Goal: Information Seeking & Learning: Learn about a topic

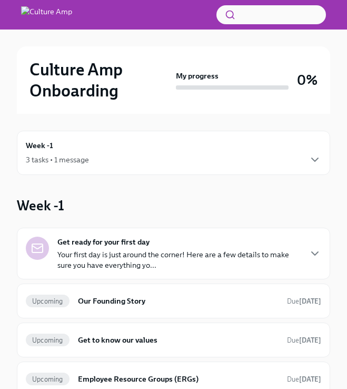
click at [69, 255] on p "Your first day is just around the corner! Here are a few details to make sure y…" at bounding box center [178, 259] width 243 height 21
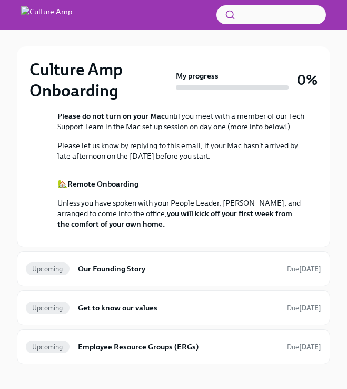
scroll to position [278, 0]
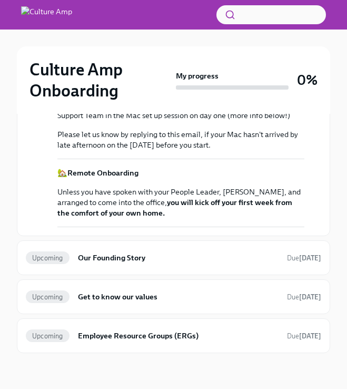
drag, startPoint x: 143, startPoint y: 251, endPoint x: 194, endPoint y: 256, distance: 51.3
click at [194, 227] on div "Your first day is just around the corner! Here are a few details to make sure y…" at bounding box center [180, 115] width 247 height 223
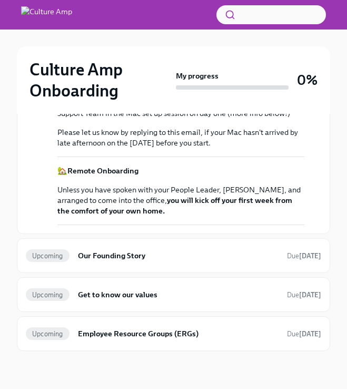
scroll to position [417, 0]
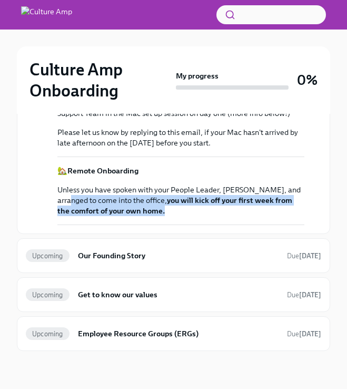
drag, startPoint x: 79, startPoint y: 283, endPoint x: 160, endPoint y: 300, distance: 82.2
click at [157, 225] on div "Your first day is just around the corner! Here are a few details to make sure y…" at bounding box center [180, 113] width 247 height 223
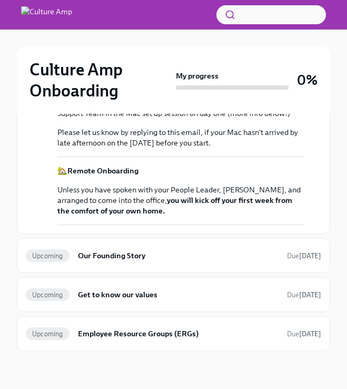
click at [206, 225] on div "Your first day is just around the corner! Here are a few details to make sure y…" at bounding box center [180, 113] width 247 height 223
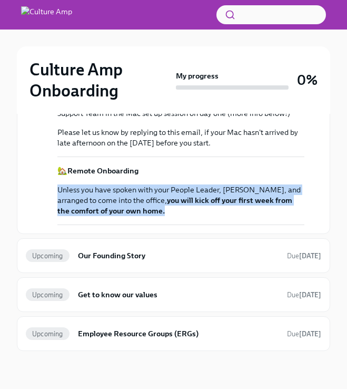
drag, startPoint x: 80, startPoint y: 278, endPoint x: 214, endPoint y: 303, distance: 136.0
click at [204, 225] on div "[DATE] Your first day is just around the corner! Here are a few details to make…" at bounding box center [173, 104] width 295 height 241
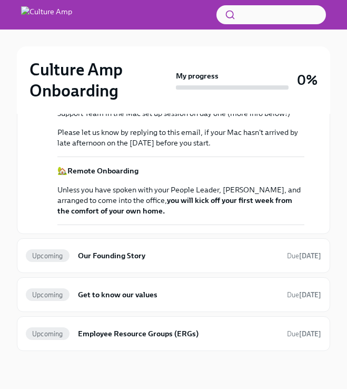
click at [215, 225] on div "Your first day is just around the corner! Here are a few details to make sure y…" at bounding box center [180, 113] width 247 height 223
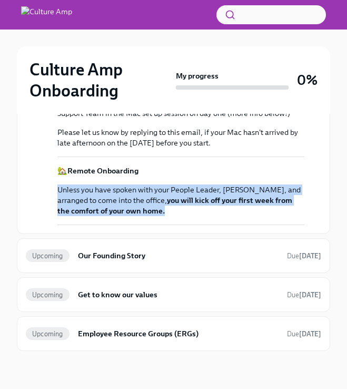
drag, startPoint x: 202, startPoint y: 298, endPoint x: -66, endPoint y: 279, distance: 269.2
click at [0, 279] on html "Culture Amp Onboarding My progress 0% Week -1 3 tasks • 1 message Week -1 Get r…" at bounding box center [173, 54] width 347 height 669
click at [221, 215] on strong "you will kick off your first week from the comfort of your own home." at bounding box center [174, 205] width 235 height 20
drag, startPoint x: 161, startPoint y: 294, endPoint x: 66, endPoint y: 271, distance: 97.9
click at [66, 216] on p "Unless you have spoken with your People Leader, [PERSON_NAME], and arranged to …" at bounding box center [180, 200] width 247 height 32
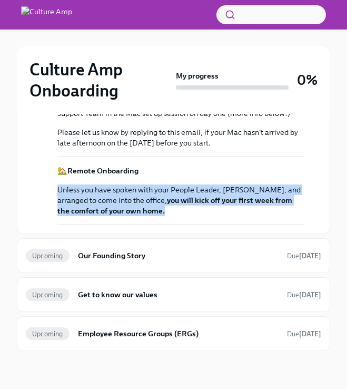
drag, startPoint x: 114, startPoint y: 287, endPoint x: 216, endPoint y: 300, distance: 102.4
click at [203, 216] on div "🏡 Remote Onboarding Unless you have spoken with your People Leader, [PERSON_NAM…" at bounding box center [180, 190] width 247 height 51
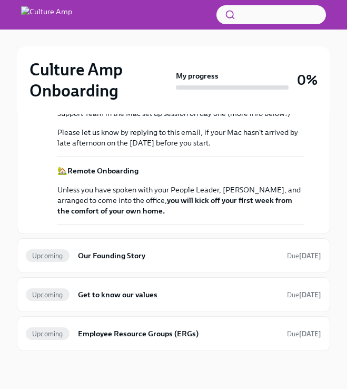
click at [227, 225] on div "Your first day is just around the corner! Here are a few details to make sure y…" at bounding box center [180, 113] width 247 height 223
drag, startPoint x: 133, startPoint y: 219, endPoint x: 216, endPoint y: 223, distance: 83.8
click at [207, 148] on p "Please let us know by replying to this email, if your Mac hasn't arrived by lat…" at bounding box center [180, 137] width 247 height 21
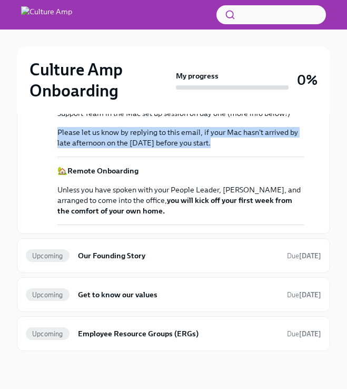
drag, startPoint x: 205, startPoint y: 235, endPoint x: 54, endPoint y: 218, distance: 152.0
click at [42, 216] on div "[DATE] Your first day is just around the corner! Here are a few details to make…" at bounding box center [173, 104] width 295 height 241
drag, startPoint x: 115, startPoint y: 194, endPoint x: 59, endPoint y: 182, distance: 57.6
click at [59, 118] on p "Please do not turn on your Mac until you meet with a member of our Tech Support…" at bounding box center [180, 107] width 247 height 21
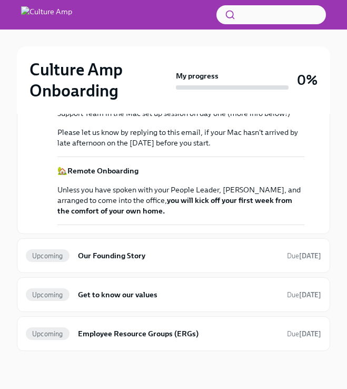
click at [59, 107] on strong "Please do not turn on your Mac" at bounding box center [110, 102] width 107 height 9
click at [135, 263] on div "Upcoming Our Founding Story Due [DATE]" at bounding box center [173, 255] width 295 height 17
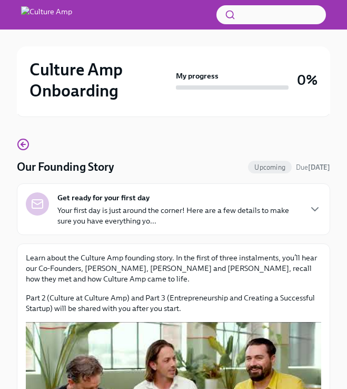
scroll to position [69, 0]
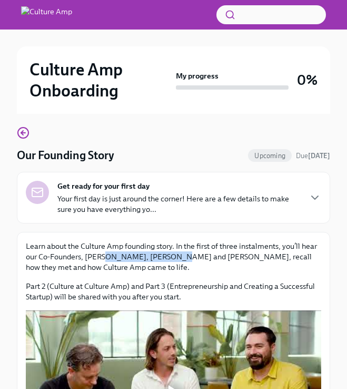
drag, startPoint x: 150, startPoint y: 236, endPoint x: 171, endPoint y: 261, distance: 32.9
click at [171, 261] on p "Learn about the Culture Amp founding story. In the first of three instalments, …" at bounding box center [173, 257] width 295 height 32
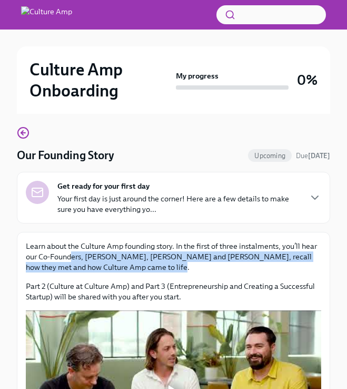
drag, startPoint x: 148, startPoint y: 272, endPoint x: 69, endPoint y: 251, distance: 81.7
click at [69, 251] on div "Learn about the Culture Amp founding story. In the first of three instalments, …" at bounding box center [173, 271] width 295 height 61
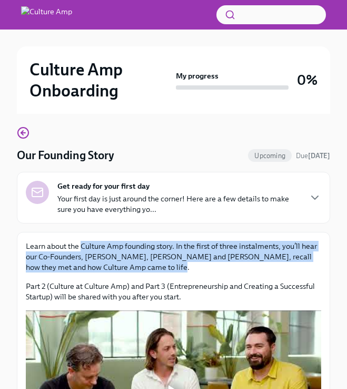
drag, startPoint x: 80, startPoint y: 250, endPoint x: 176, endPoint y: 276, distance: 99.2
click at [178, 275] on div "Learn about the Culture Amp founding story. In the first of three instalments, …" at bounding box center [173, 271] width 295 height 61
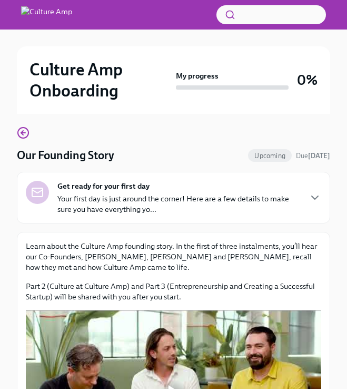
click at [172, 275] on div "Learn about the Culture Amp founding story. In the first of three instalments, …" at bounding box center [173, 271] width 295 height 61
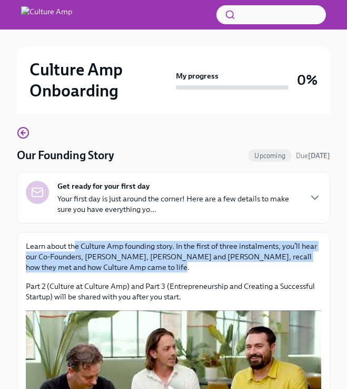
drag, startPoint x: 172, startPoint y: 275, endPoint x: 76, endPoint y: 249, distance: 99.2
click at [76, 249] on div "Learn about the Culture Amp founding story. In the first of three instalments, …" at bounding box center [173, 271] width 295 height 61
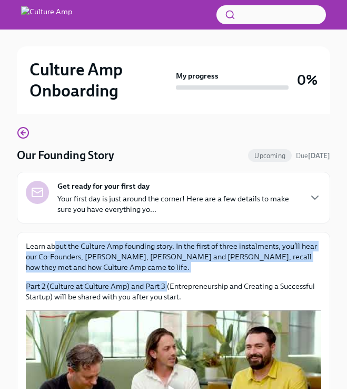
drag, startPoint x: 57, startPoint y: 248, endPoint x: 166, endPoint y: 285, distance: 115.2
click at [166, 285] on div "Learn about the Culture Amp founding story. In the first of three instalments, …" at bounding box center [173, 271] width 295 height 61
click at [195, 267] on p "Learn about the Culture Amp founding story. In the first of three instalments, …" at bounding box center [173, 257] width 295 height 32
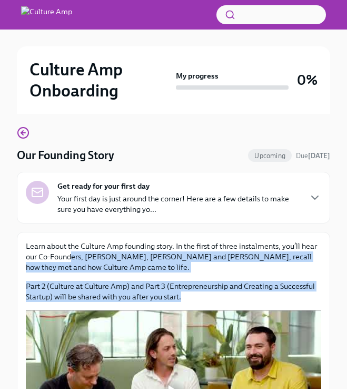
drag, startPoint x: 136, startPoint y: 255, endPoint x: 206, endPoint y: 303, distance: 84.8
click at [206, 303] on div "Learn about the Culture Amp founding story. In the first of three instalments, …" at bounding box center [173, 359] width 295 height 236
drag, startPoint x: 146, startPoint y: 298, endPoint x: 92, endPoint y: 288, distance: 55.0
click at [108, 292] on p "Part 2 (Culture at Culture Amp) and Part 3 (Entrepreneurship and Creating a Suc…" at bounding box center [173, 291] width 295 height 21
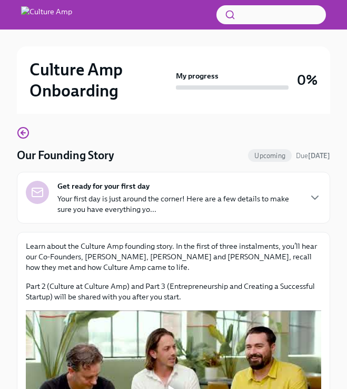
click at [75, 273] on div "Learn about the Culture Amp founding story. In the first of three instalments, …" at bounding box center [173, 271] width 295 height 61
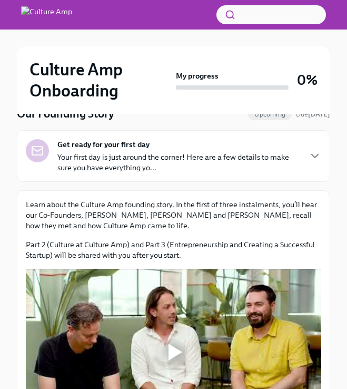
scroll to position [204, 0]
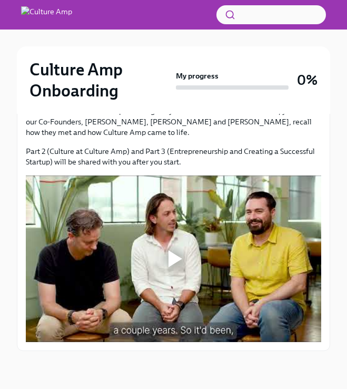
click at [171, 259] on div at bounding box center [175, 258] width 14 height 17
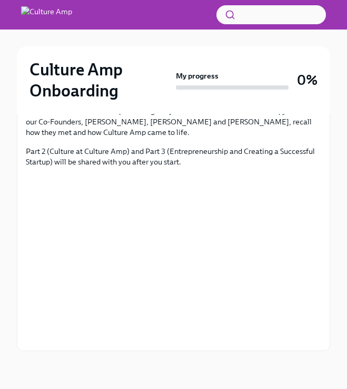
click at [69, 366] on div "Week -2 2 tasks • 1 message Our Founding Story Upcoming Due [DATE] Get ready fo…" at bounding box center [173, 148] width 313 height 479
click at [131, 128] on p "Learn about the Culture Amp founding story. In the first of three instalments, …" at bounding box center [173, 122] width 295 height 32
